Goal: Check status

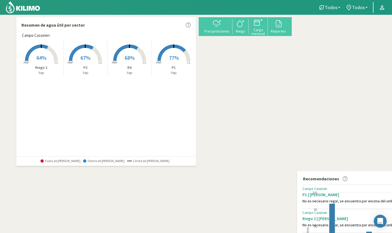
click at [129, 54] on span "68%" at bounding box center [130, 57] width 10 height 7
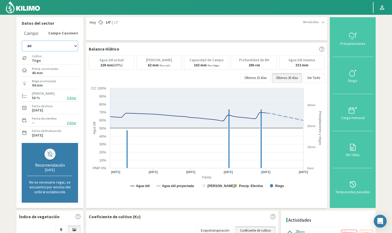
click at [60, 46] on select "P1 P2 R4 Riego 2" at bounding box center [50, 46] width 56 height 11
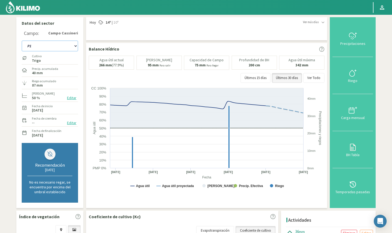
click at [56, 46] on select "P1 P2 R4 Riego 2" at bounding box center [50, 46] width 56 height 11
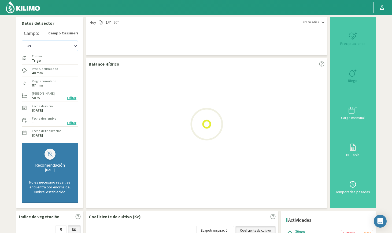
select select "9: Object"
